Goal: Information Seeking & Learning: Find specific fact

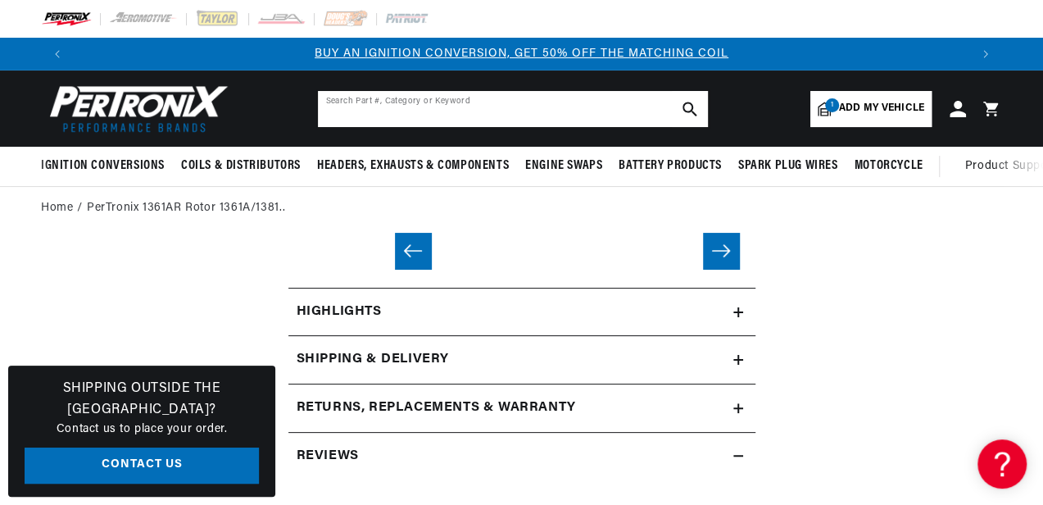
click at [345, 102] on input "text" at bounding box center [513, 109] width 390 height 36
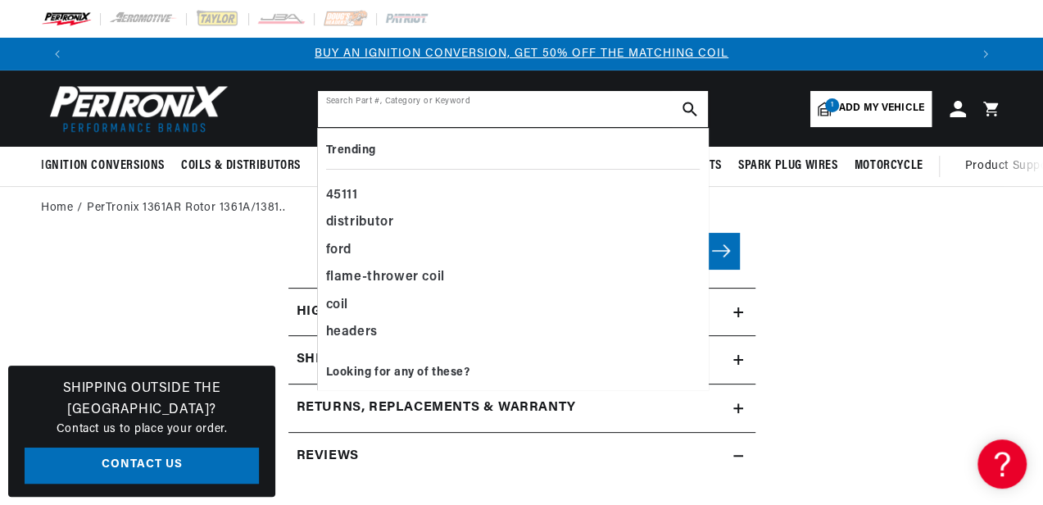
paste input "48s-6vl"
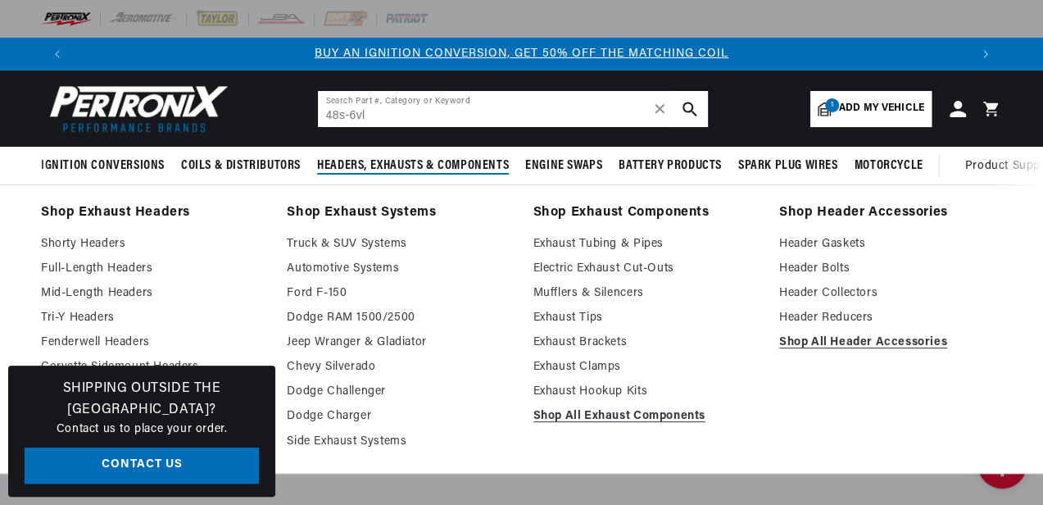
type input "48s-6vl"
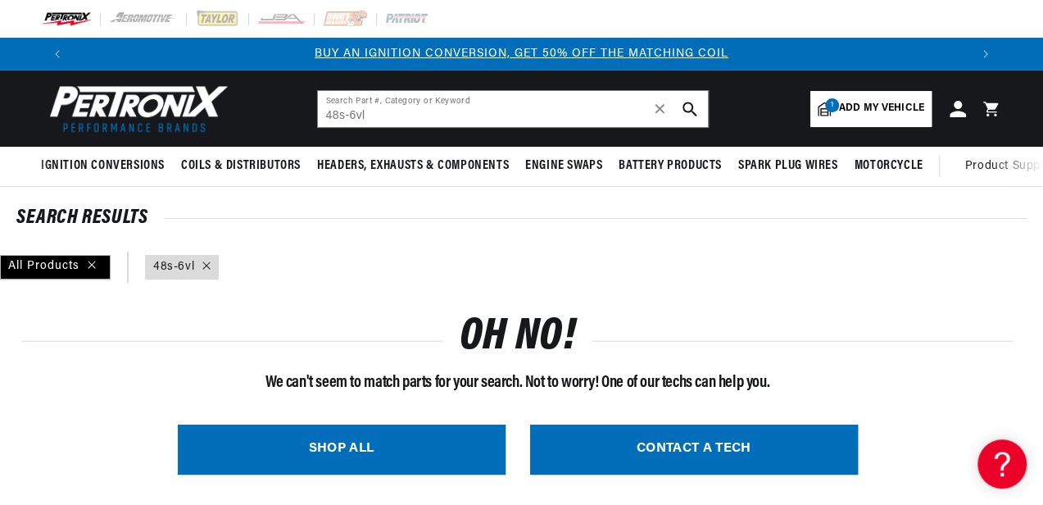
click at [911, 106] on span "Add my vehicle" at bounding box center [881, 109] width 85 height 16
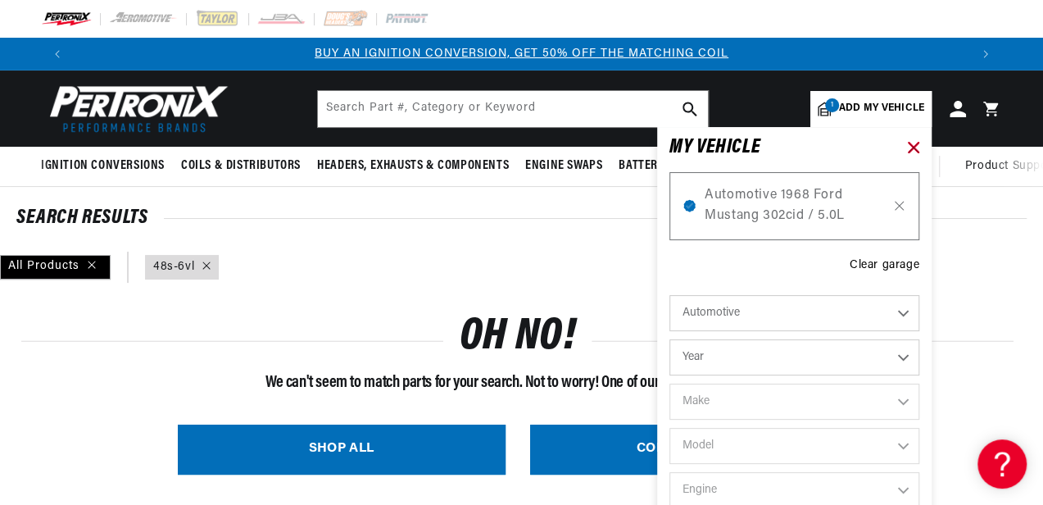
click at [917, 147] on icon at bounding box center [913, 147] width 11 height 11
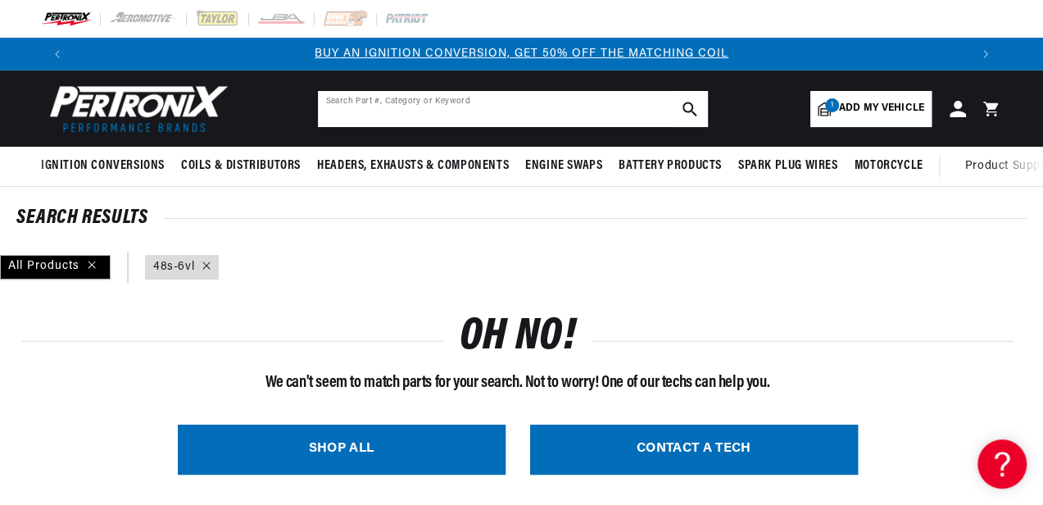
click at [394, 112] on input "text" at bounding box center [513, 109] width 390 height 36
